Goal: Task Accomplishment & Management: Manage account settings

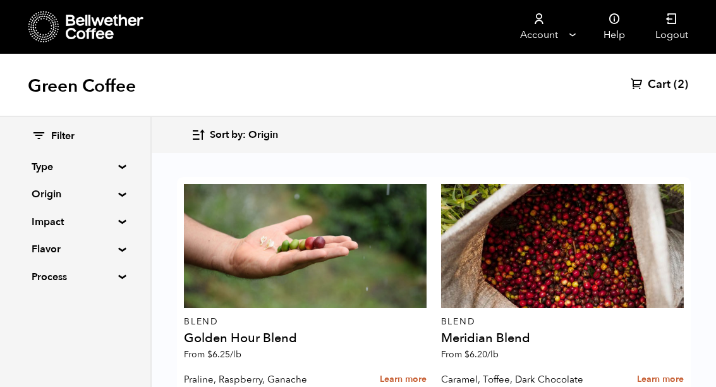
click at [45, 245] on summary "Flavor" at bounding box center [75, 248] width 87 height 15
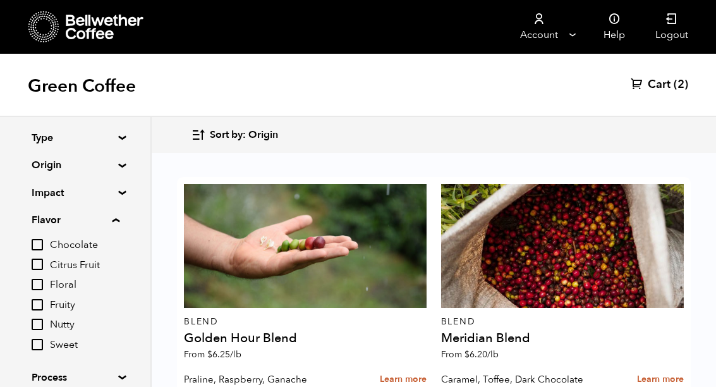
scroll to position [28, 0]
click at [43, 283] on input "Floral" at bounding box center [37, 284] width 11 height 11
checkbox input "true"
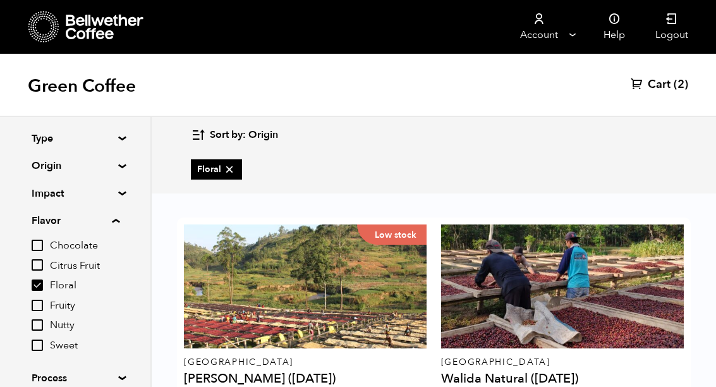
scroll to position [0, 0]
click at [219, 287] on div "Low stock" at bounding box center [305, 286] width 243 height 124
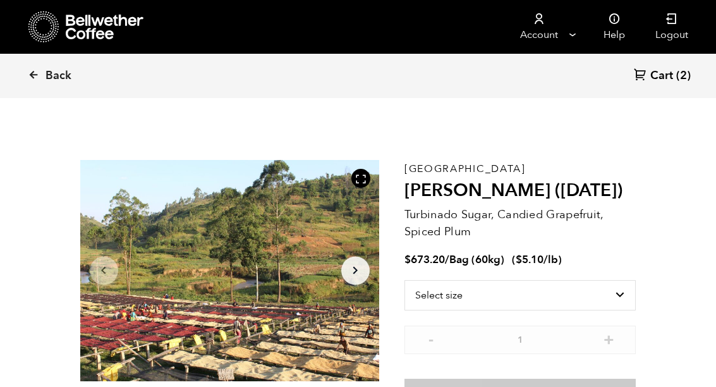
scroll to position [550, 541]
click at [92, 30] on icon at bounding box center [105, 27] width 79 height 25
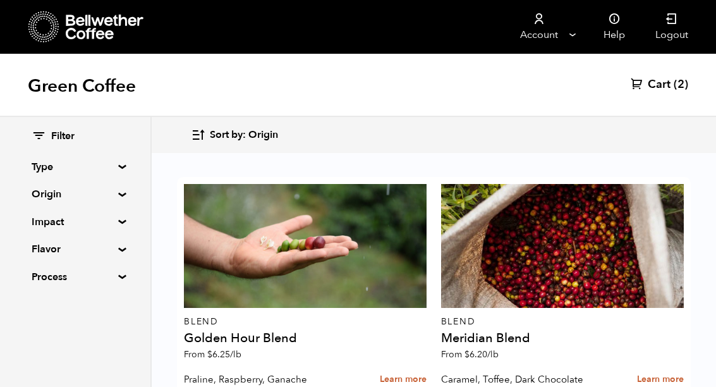
click at [51, 167] on summary "Type" at bounding box center [75, 166] width 87 height 15
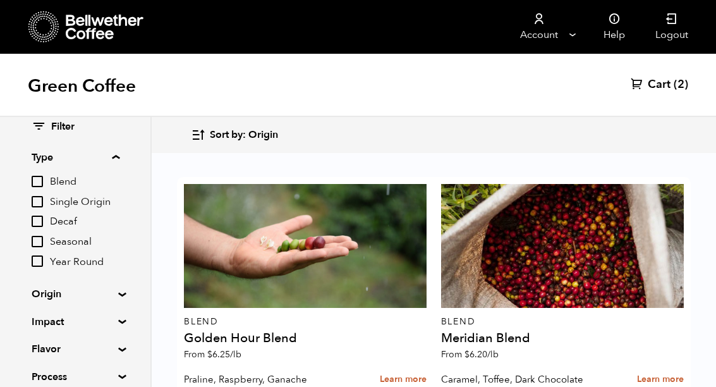
scroll to position [9, 0]
click at [49, 378] on summary "Process" at bounding box center [75, 377] width 87 height 15
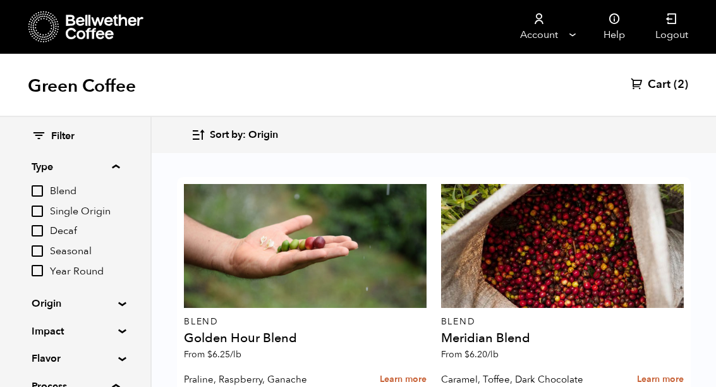
scroll to position [0, 0]
click at [95, 25] on icon at bounding box center [105, 27] width 79 height 25
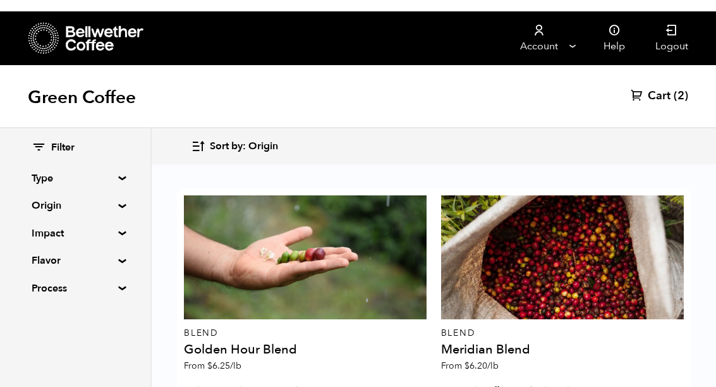
scroll to position [2164, 0]
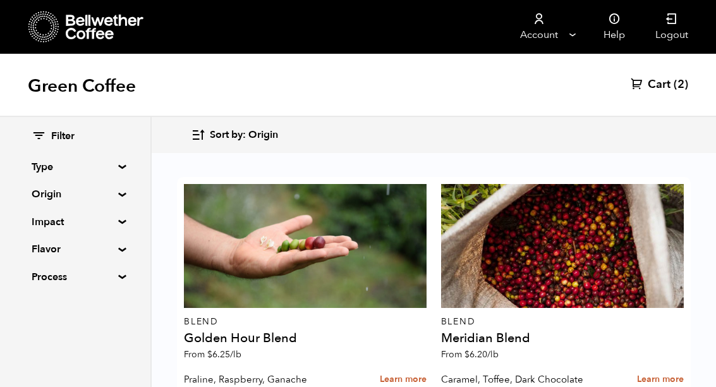
click at [540, 23] on icon at bounding box center [539, 19] width 13 height 13
